Goal: Obtain resource: Download file/media

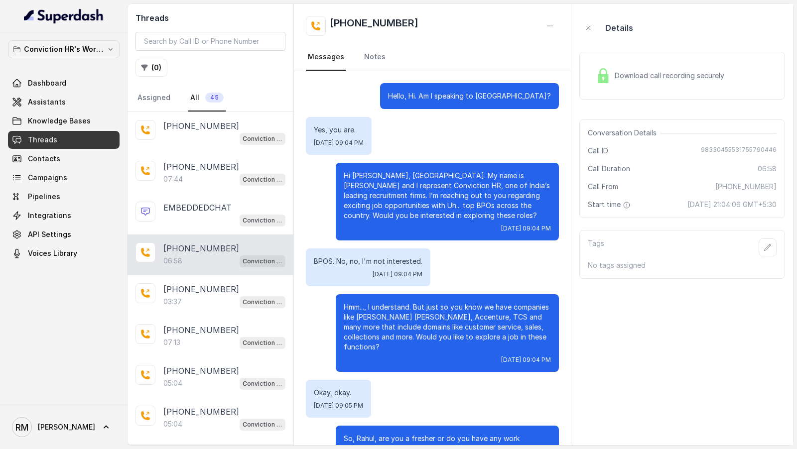
scroll to position [97, 0]
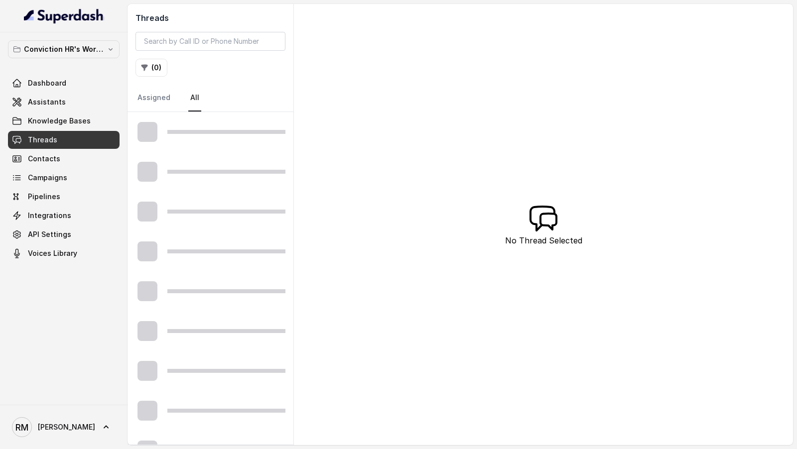
click at [414, 187] on div "Threads ( 0 ) Assigned All No Thread Selected" at bounding box center [459, 224] width 665 height 441
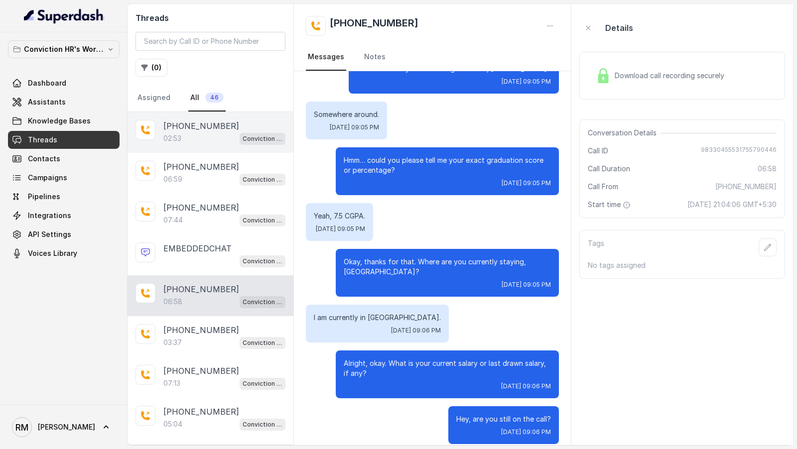
click at [200, 120] on p "[PHONE_NUMBER]" at bounding box center [201, 126] width 76 height 12
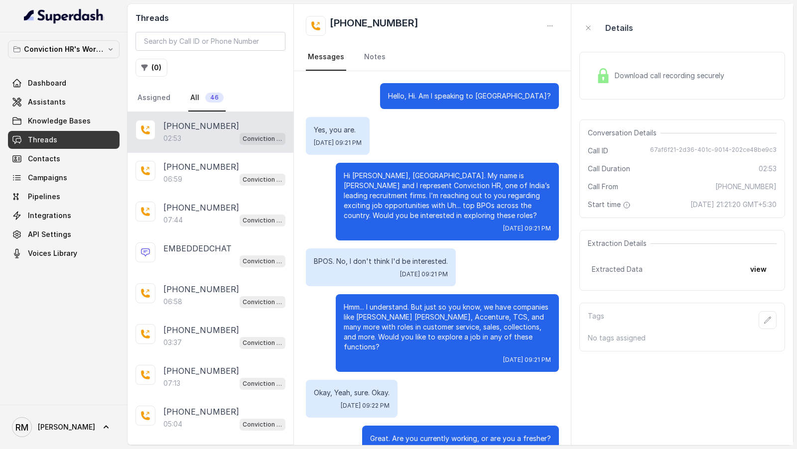
scroll to position [1137, 0]
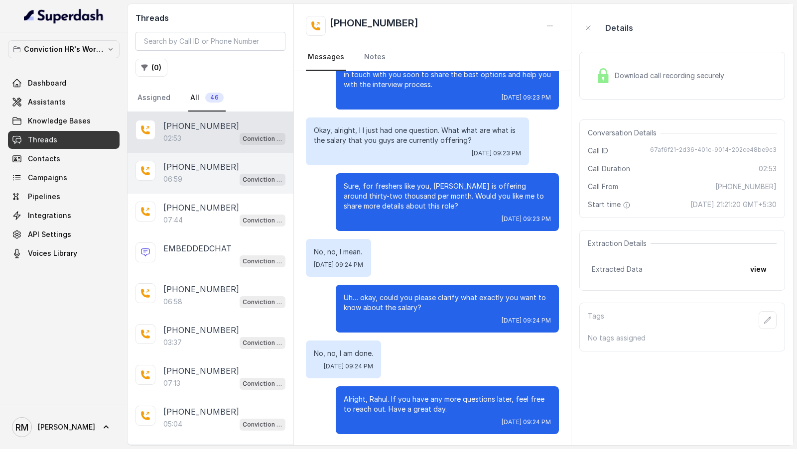
click at [195, 177] on div "06:59 Conviction HR Outbound Assistant" at bounding box center [224, 179] width 122 height 13
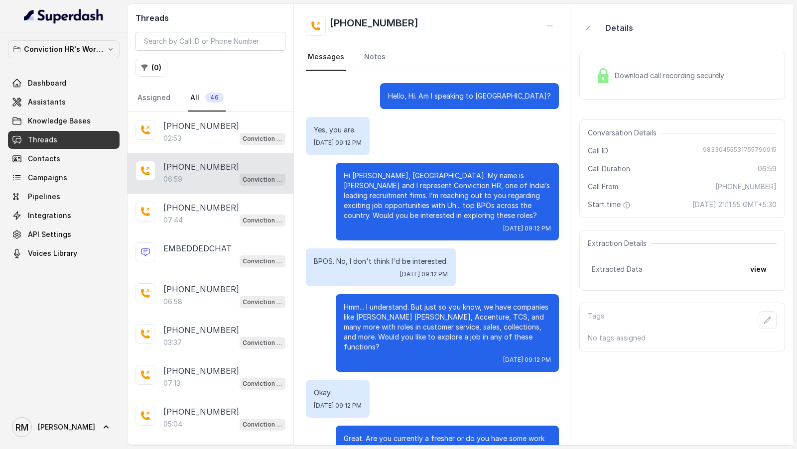
scroll to position [1232, 0]
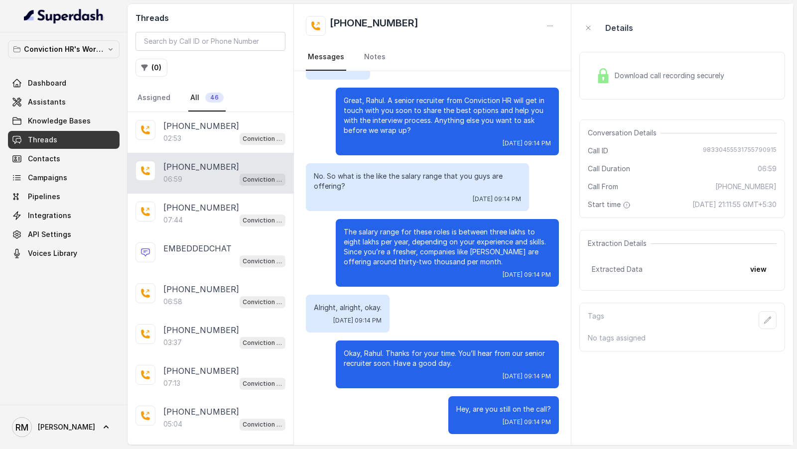
click at [713, 150] on span "98330455531755790915" at bounding box center [740, 151] width 74 height 10
copy span "98330455531755790915"
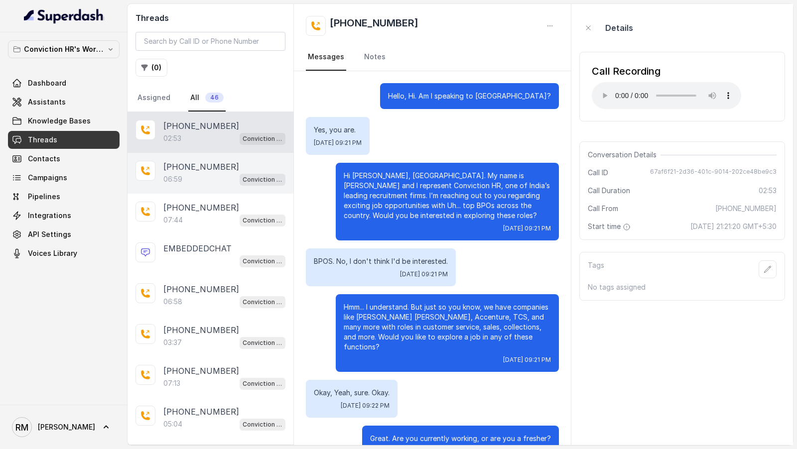
click at [241, 174] on span "Conviction HR Outbound Assistant" at bounding box center [262, 180] width 46 height 12
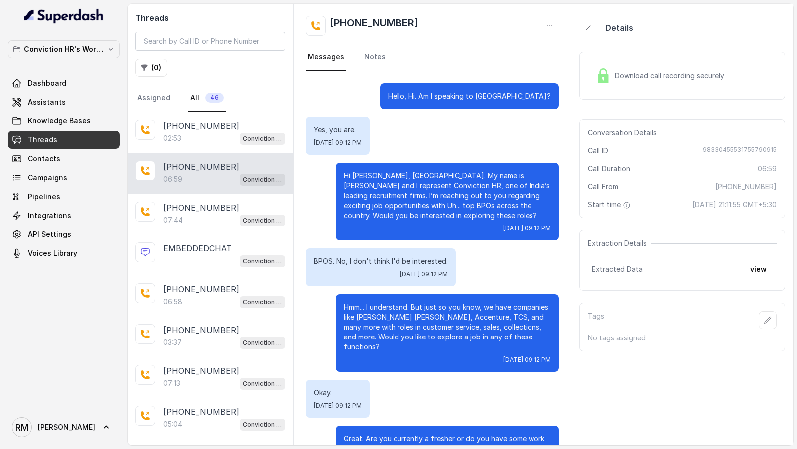
scroll to position [1232, 0]
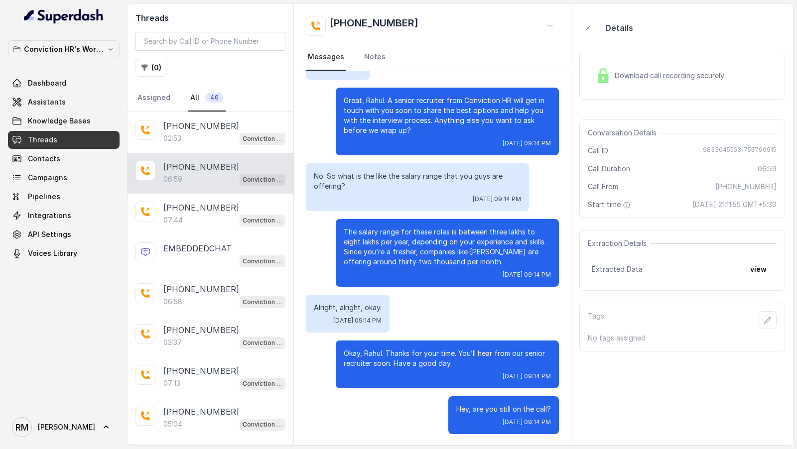
click at [632, 94] on div "Download call recording securely" at bounding box center [682, 76] width 206 height 48
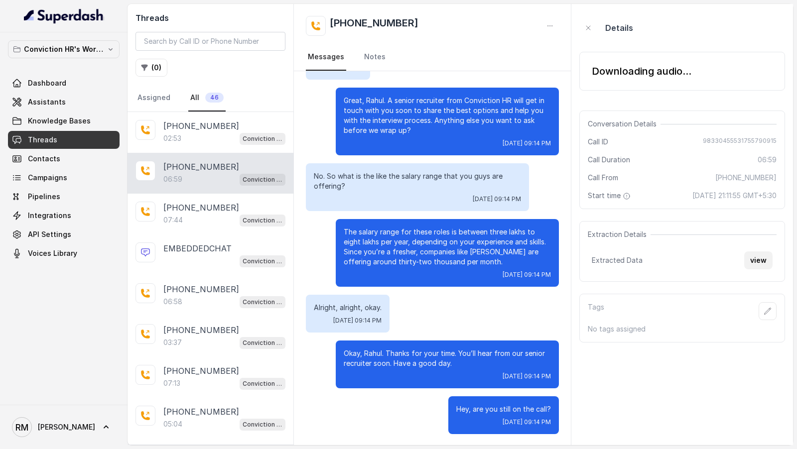
click at [754, 264] on button "view" at bounding box center [758, 260] width 28 height 18
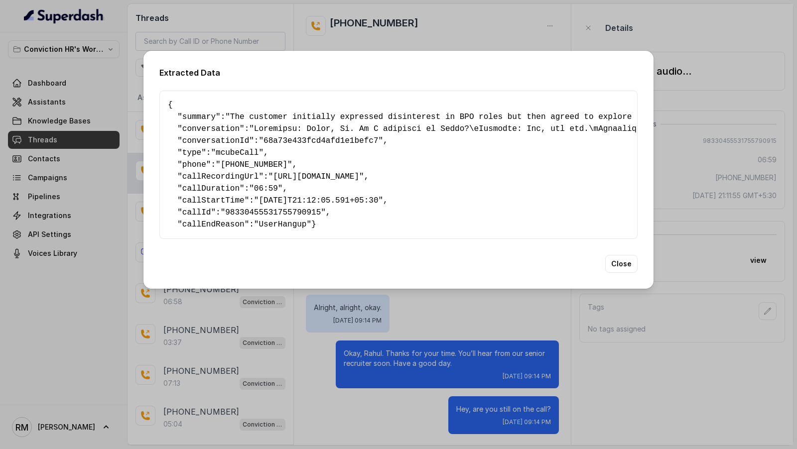
click at [288, 168] on pre "{ " summary ": "The customer initially expressed disinterest in BPO roles but t…" at bounding box center [398, 164] width 461 height 131
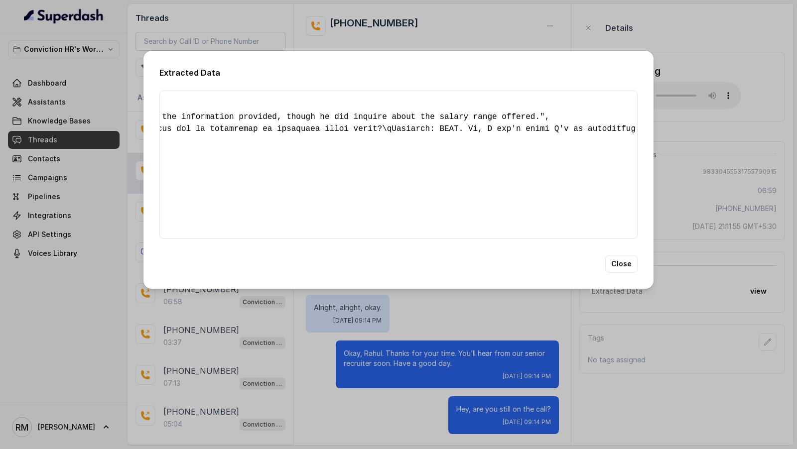
scroll to position [0, 1292]
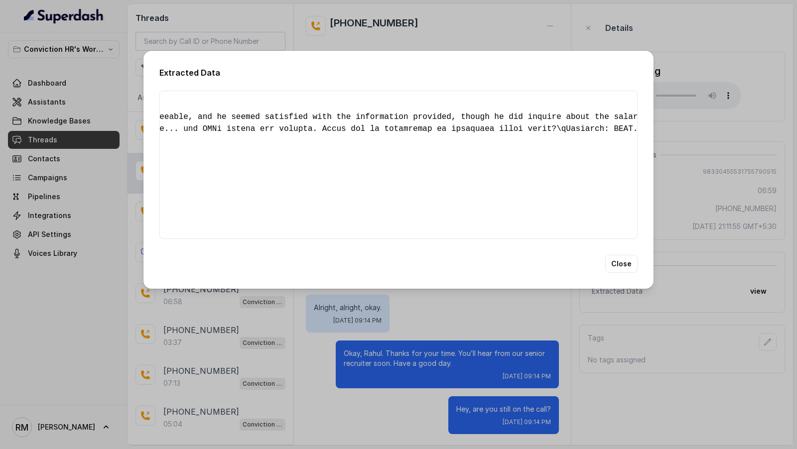
drag, startPoint x: 288, startPoint y: 168, endPoint x: 145, endPoint y: 198, distance: 145.6
click at [145, 198] on div "Extracted Data { " summary ": "The customer initially expressed disinterest in …" at bounding box center [398, 170] width 510 height 238
click at [685, 104] on div "Extracted Data { " summary ": "The customer initially expressed disinterest in …" at bounding box center [398, 224] width 797 height 449
